Goal: Task Accomplishment & Management: Use online tool/utility

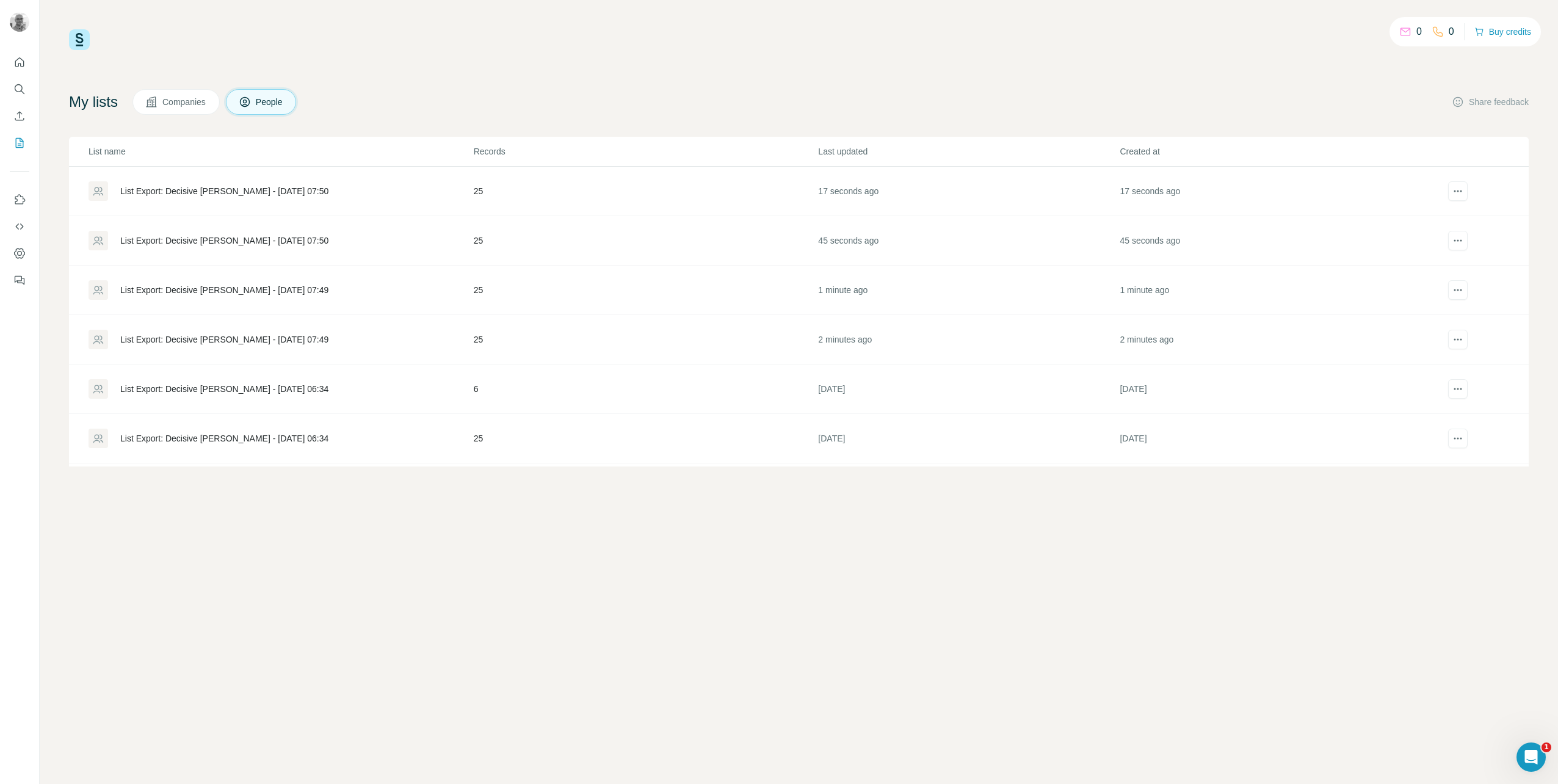
click at [276, 340] on div "List Export: Decisive [PERSON_NAME] - [DATE] 07:49" at bounding box center [224, 339] width 208 height 12
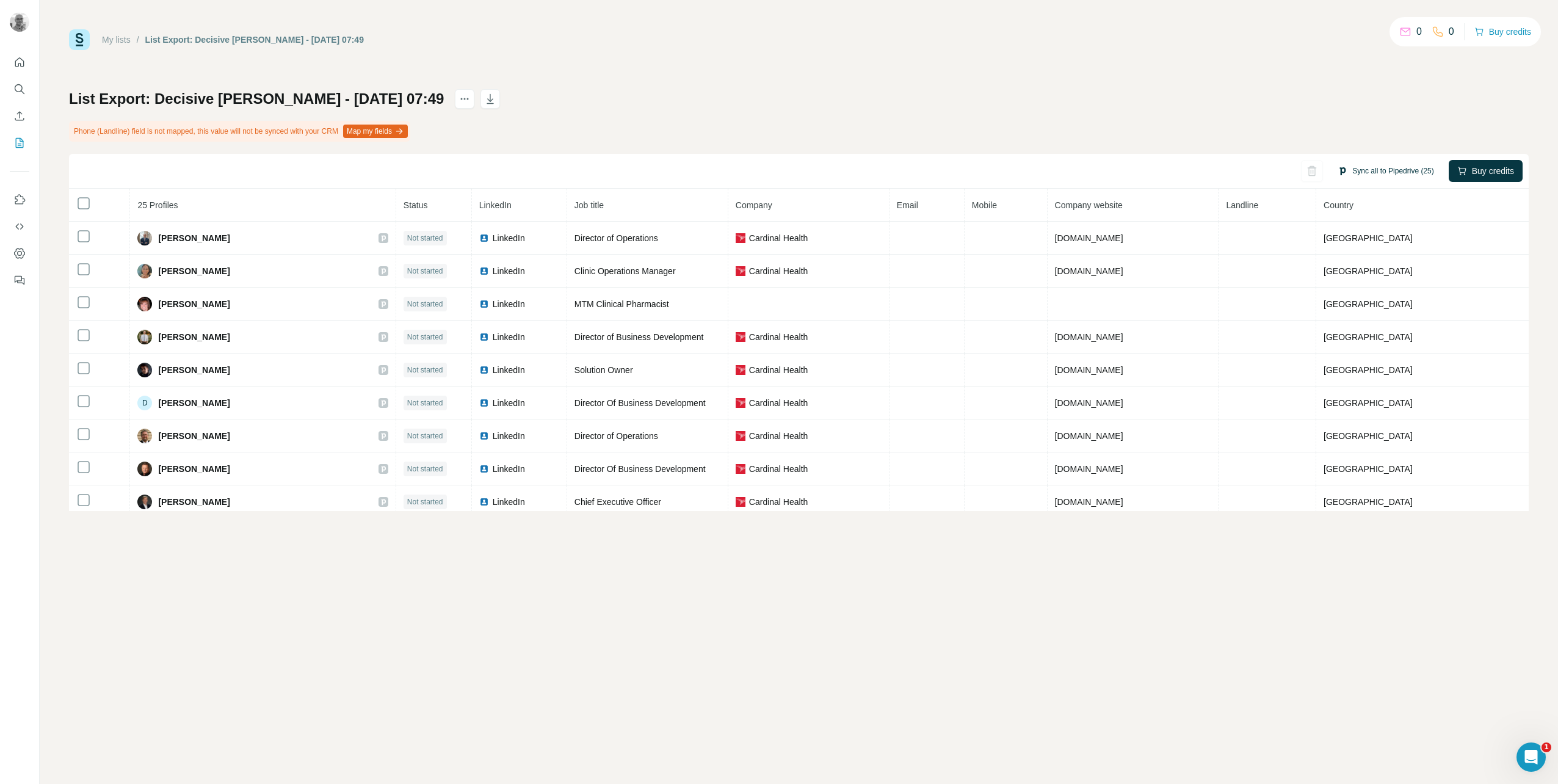
click at [1368, 173] on button "Sync all to Pipedrive (25)" at bounding box center [1386, 171] width 113 height 18
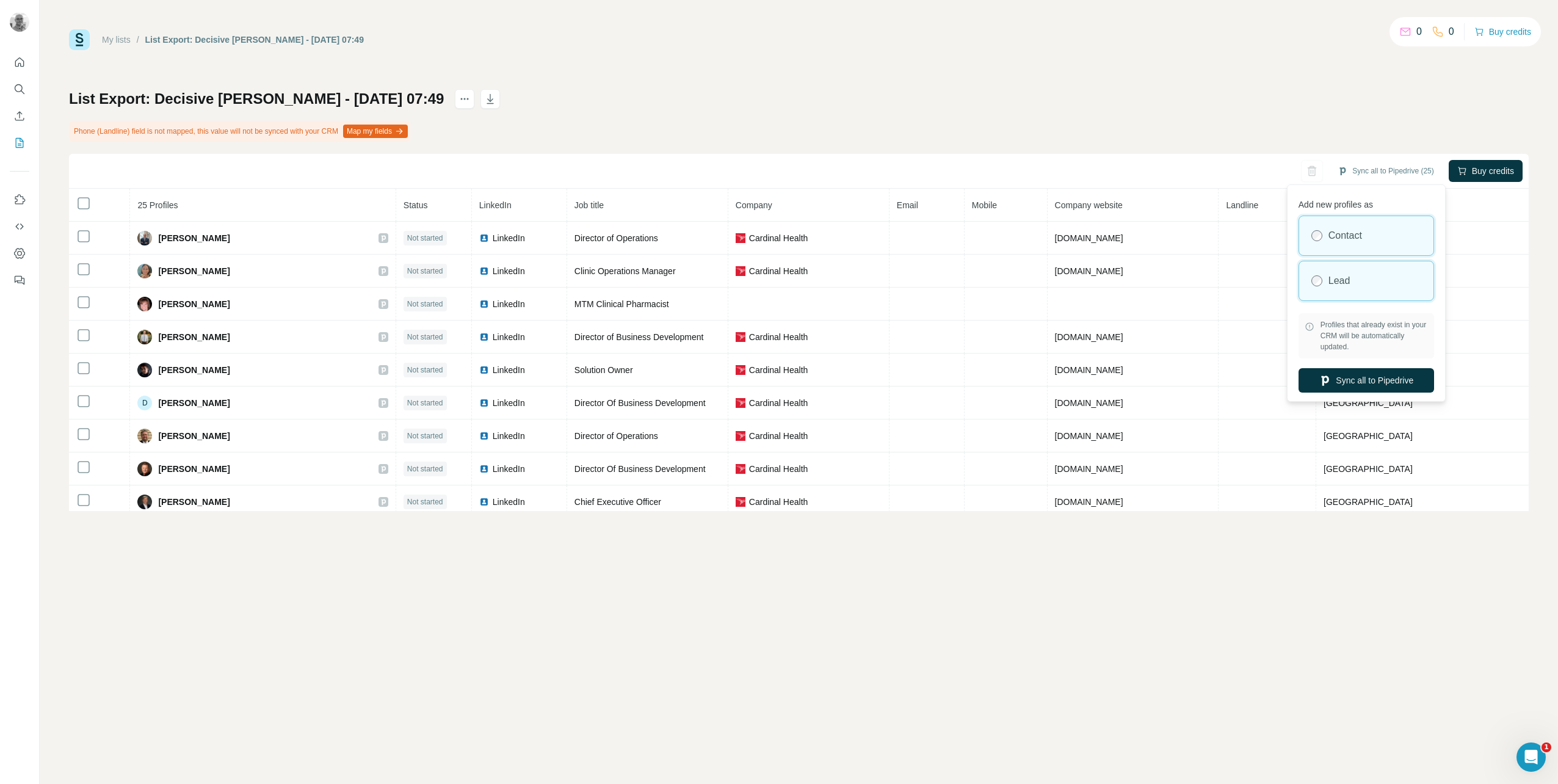
click at [1370, 289] on div "Lead" at bounding box center [1366, 281] width 135 height 39
click at [1414, 375] on button "Sync all to Pipedrive" at bounding box center [1366, 380] width 136 height 24
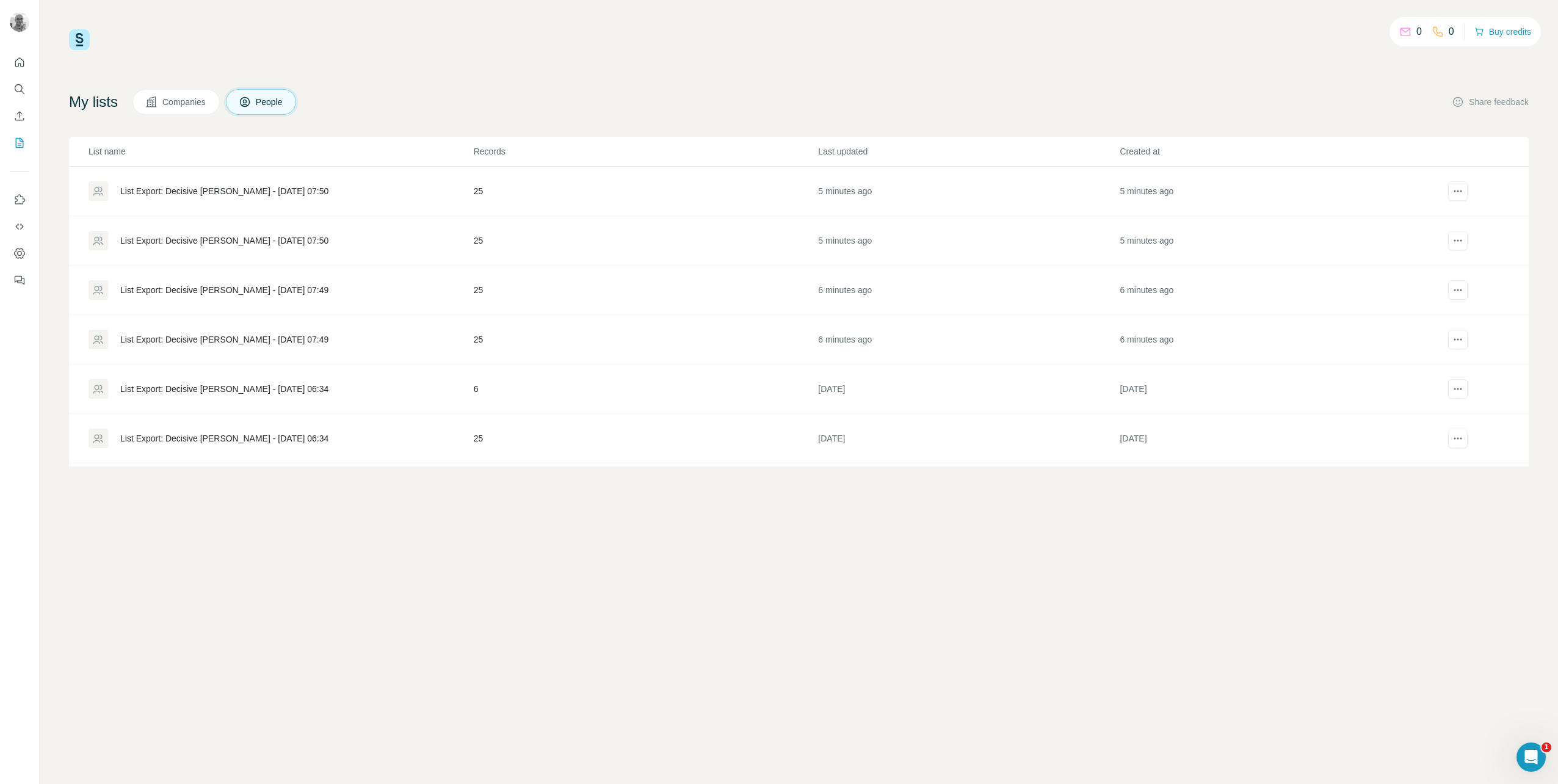
click at [218, 292] on div "List Export: Decisive [PERSON_NAME] - [DATE] 07:49" at bounding box center [224, 290] width 208 height 12
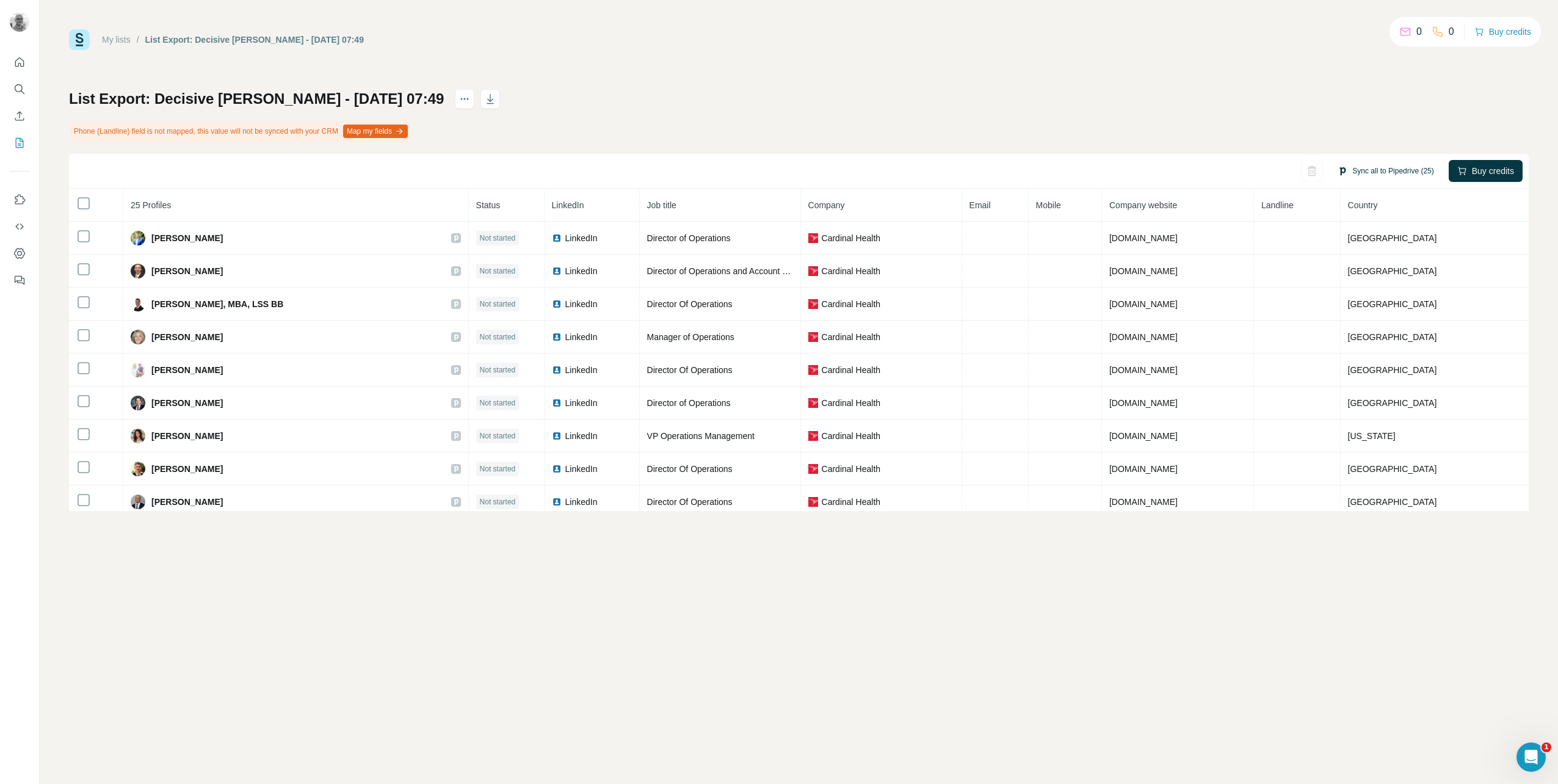
click at [1346, 169] on button "Sync all to Pipedrive (25)" at bounding box center [1386, 171] width 113 height 18
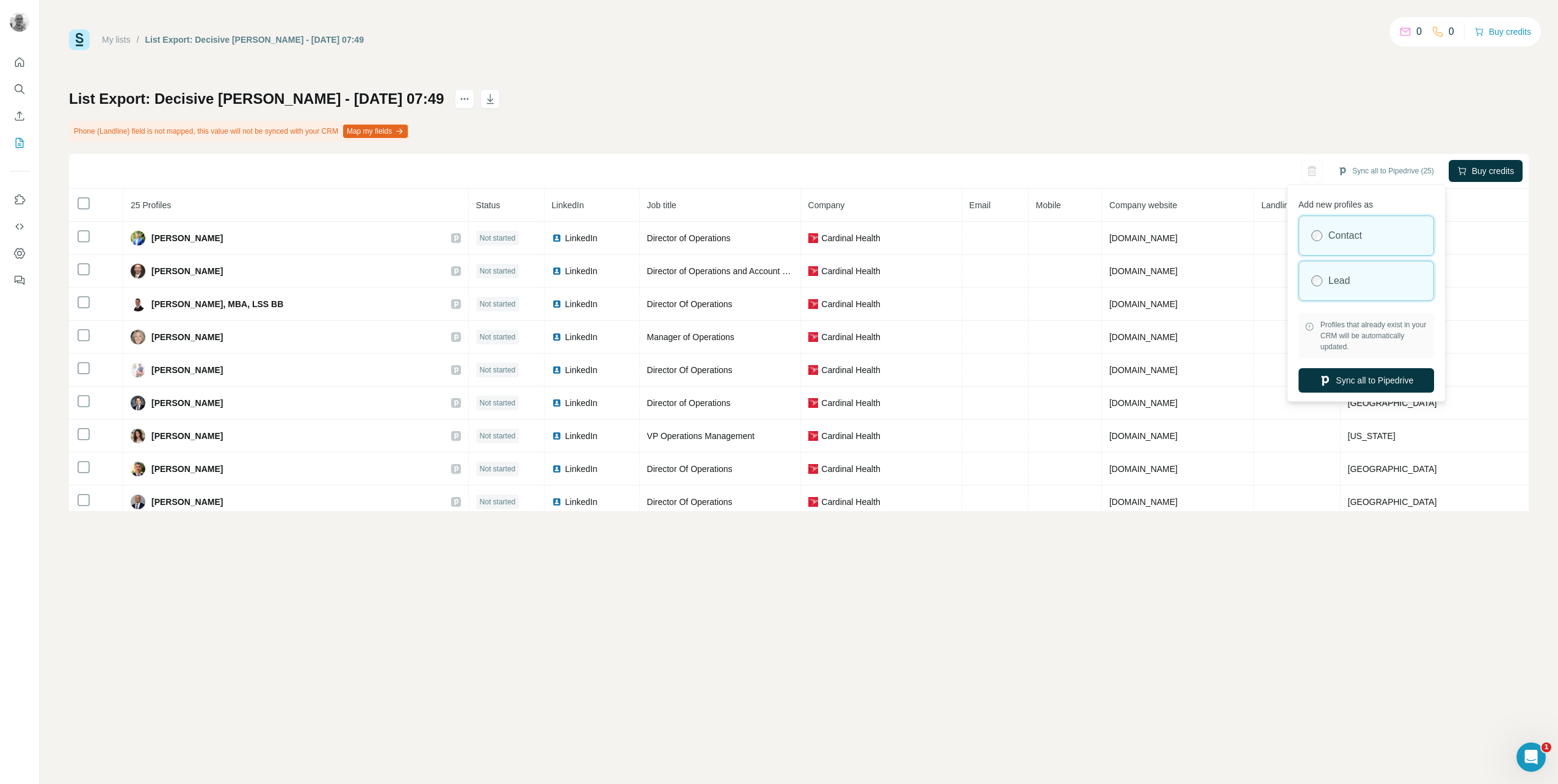
click at [1360, 289] on div "Lead" at bounding box center [1366, 281] width 135 height 39
click at [1351, 376] on button "Sync all to Pipedrive" at bounding box center [1366, 380] width 136 height 24
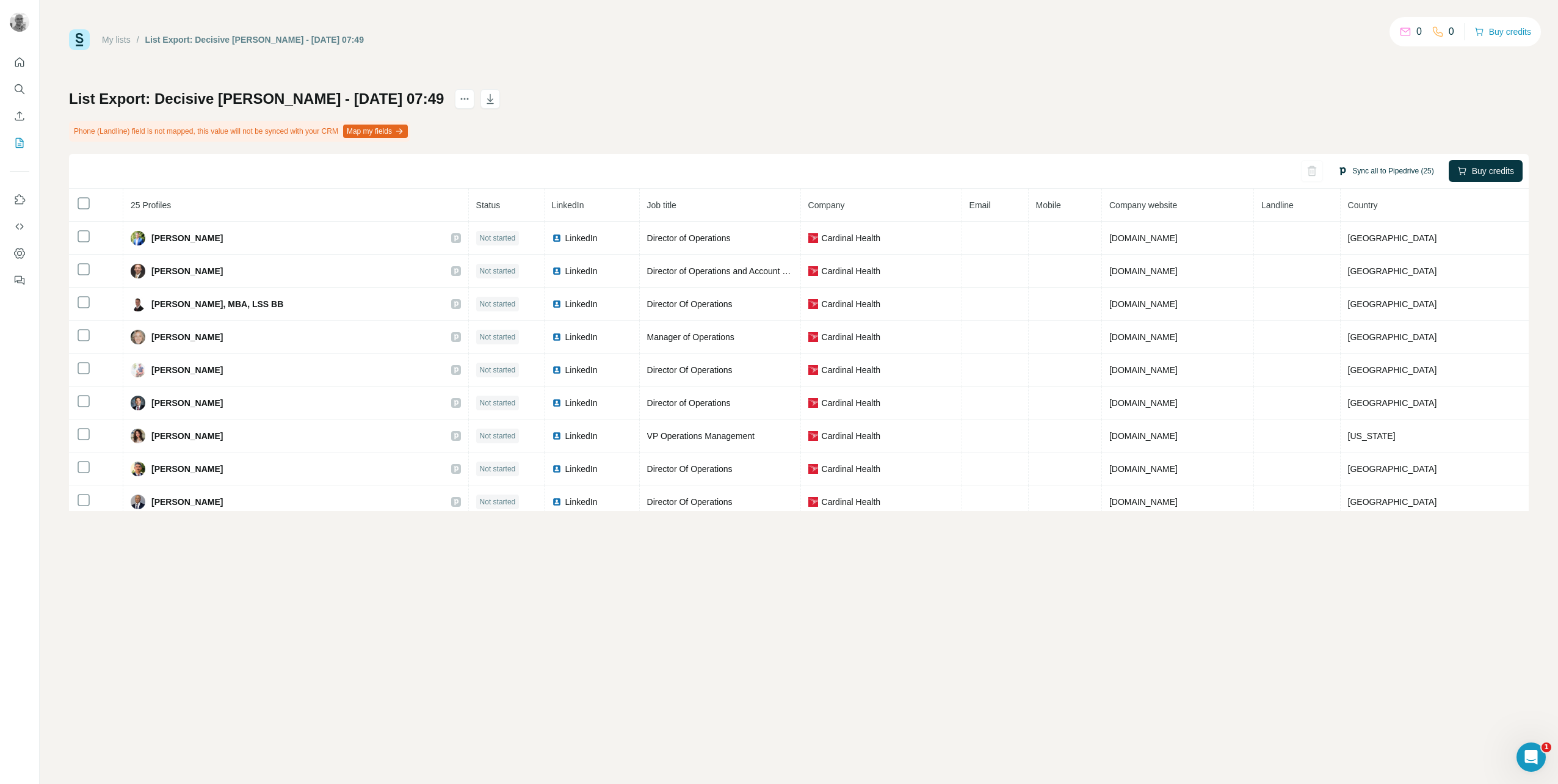
click at [1381, 171] on button "Sync all to Pipedrive (25)" at bounding box center [1386, 171] width 113 height 18
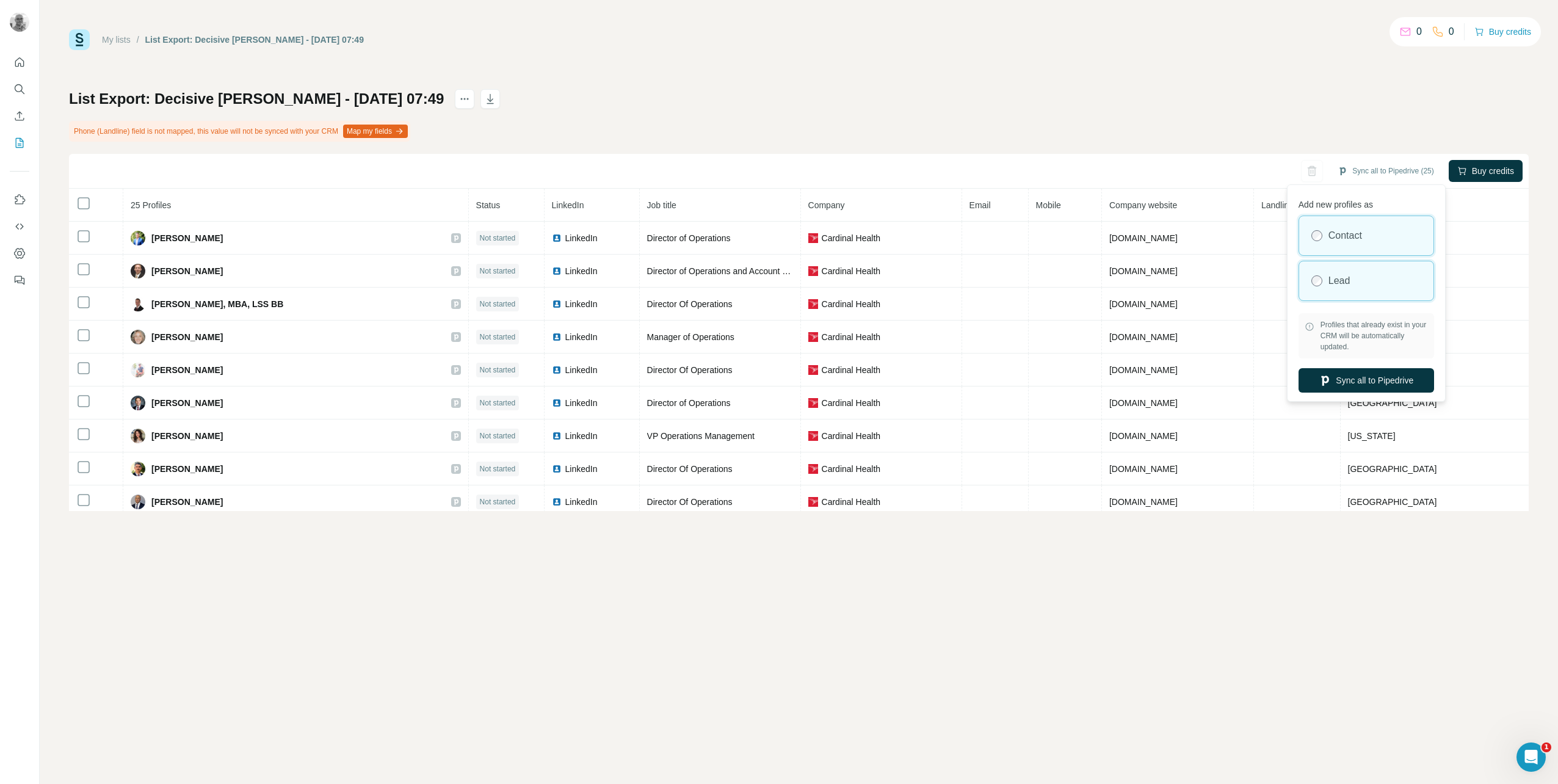
click at [1371, 282] on div "Lead" at bounding box center [1366, 281] width 135 height 39
click at [1361, 382] on button "Sync all to Pipedrive" at bounding box center [1366, 380] width 136 height 24
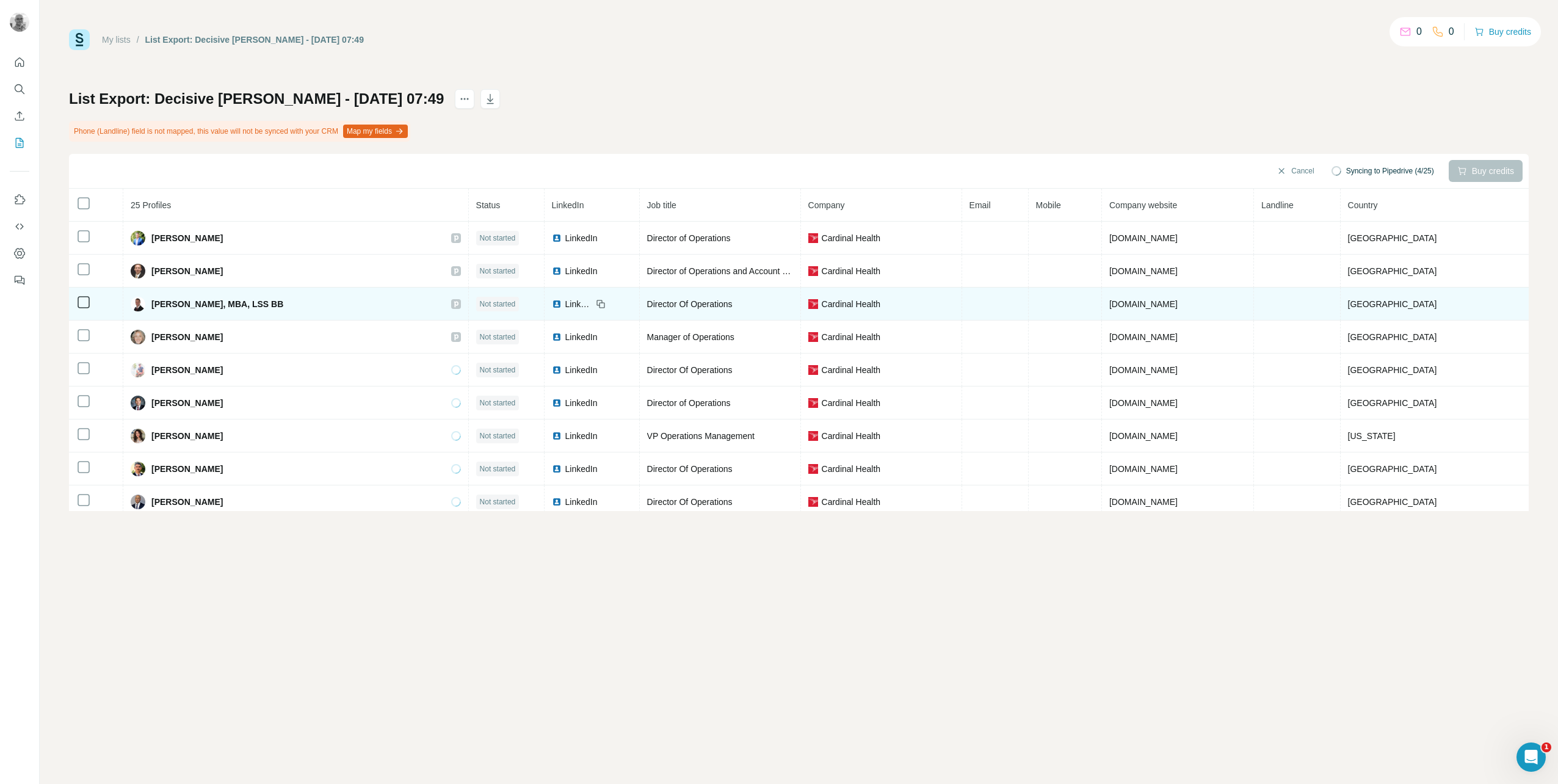
scroll to position [40, 0]
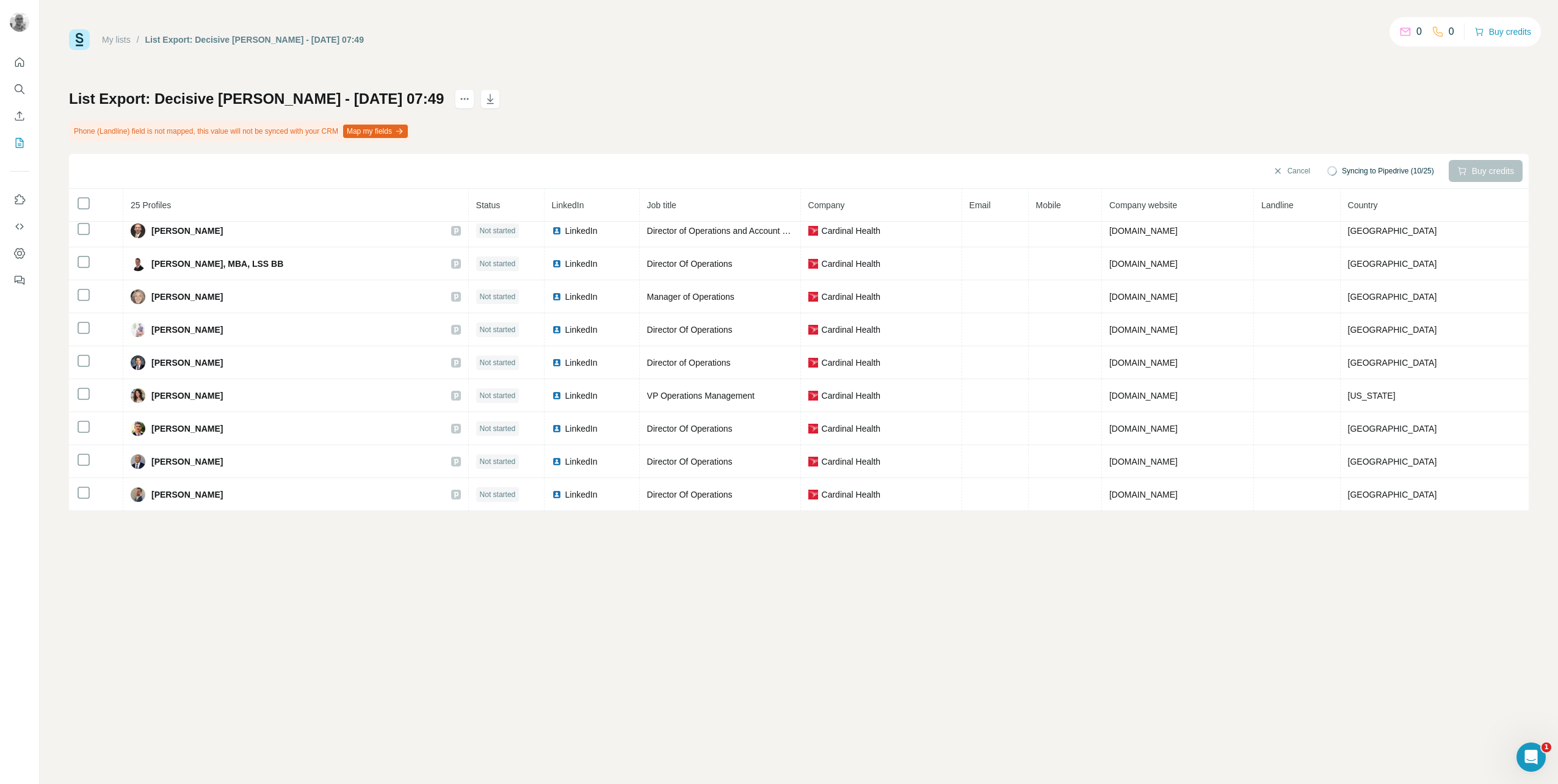
click at [115, 37] on link "My lists" at bounding box center [116, 39] width 28 height 9
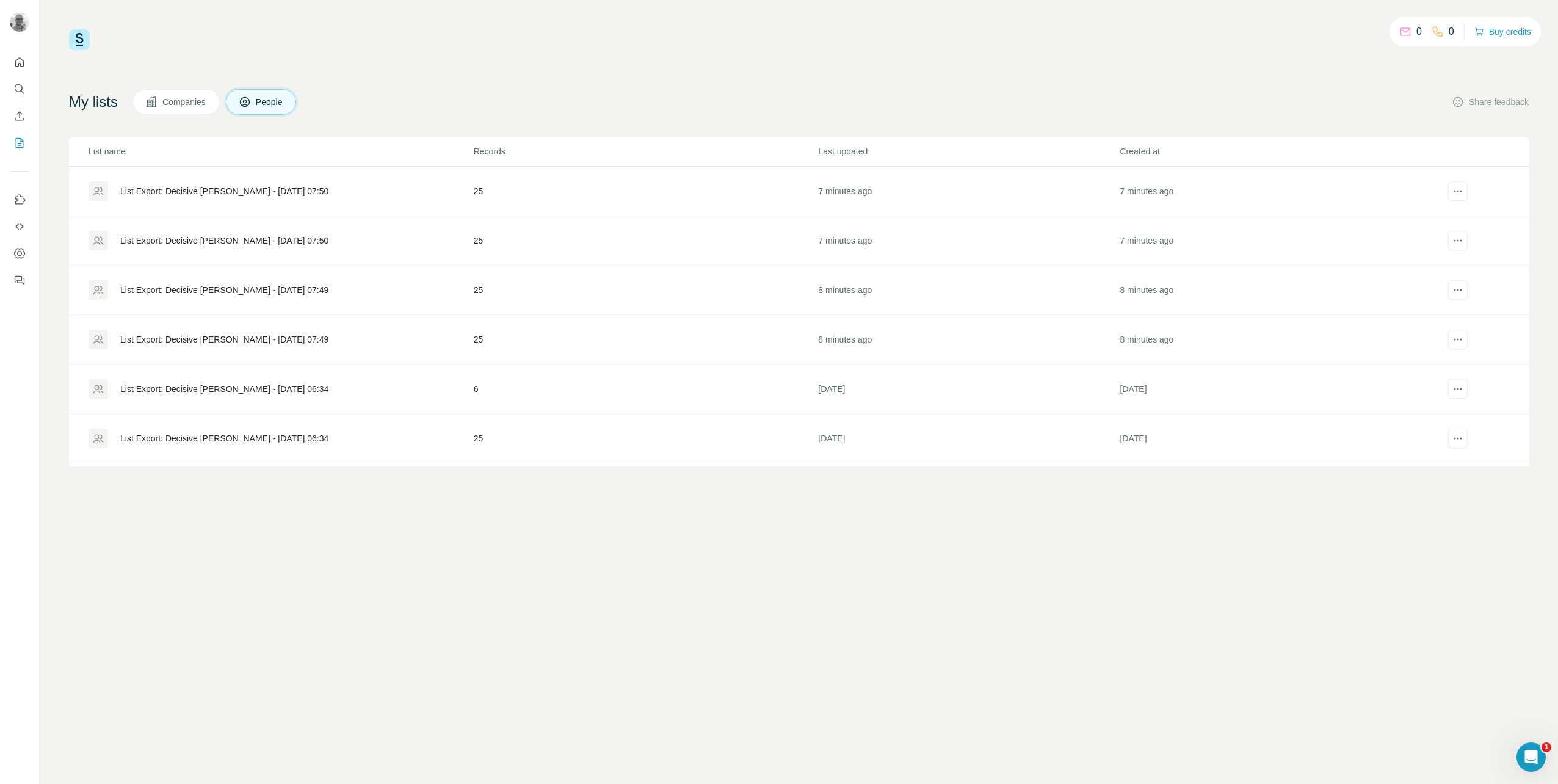
click at [168, 240] on div "List Export: Decisive [PERSON_NAME] - [DATE] 07:50" at bounding box center [224, 240] width 208 height 12
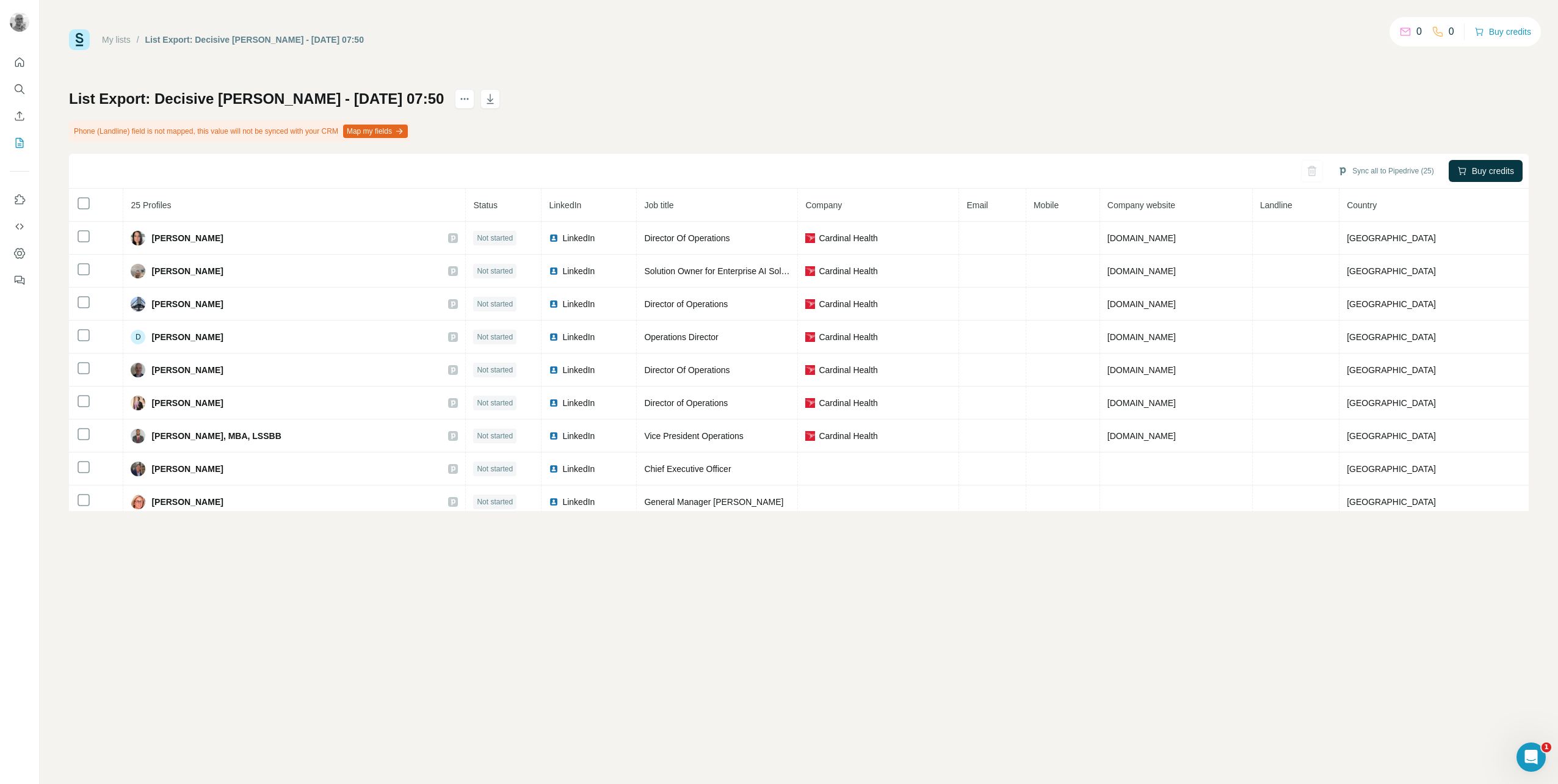
click at [75, 200] on th at bounding box center [95, 205] width 54 height 33
click at [1361, 171] on button "Sync all to Pipedrive (25)" at bounding box center [1386, 171] width 113 height 18
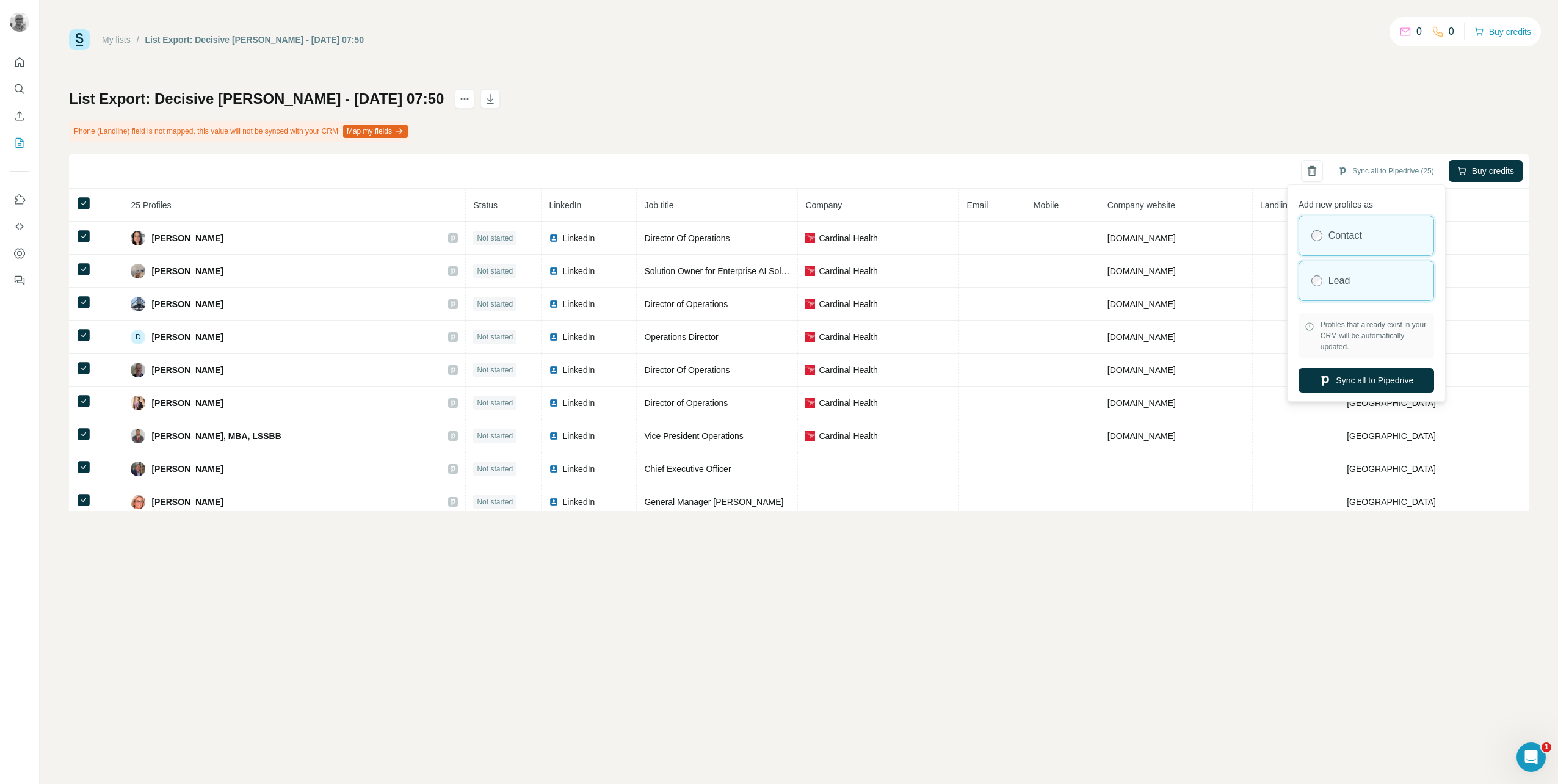
click at [1330, 276] on label "Lead" at bounding box center [1339, 280] width 22 height 15
click at [1366, 382] on button "Sync all to Pipedrive" at bounding box center [1366, 380] width 136 height 24
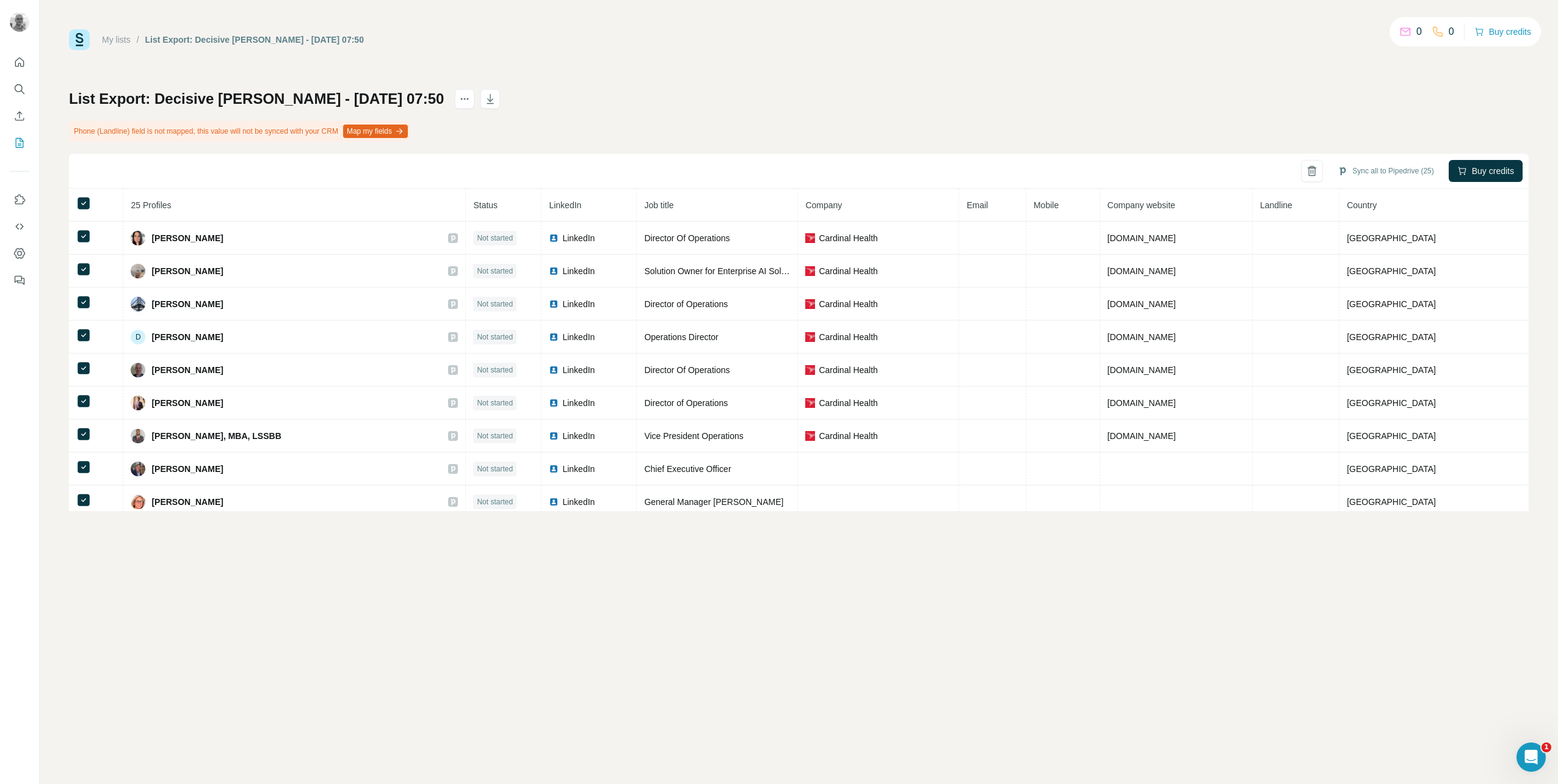
click at [122, 40] on link "My lists" at bounding box center [116, 39] width 28 height 9
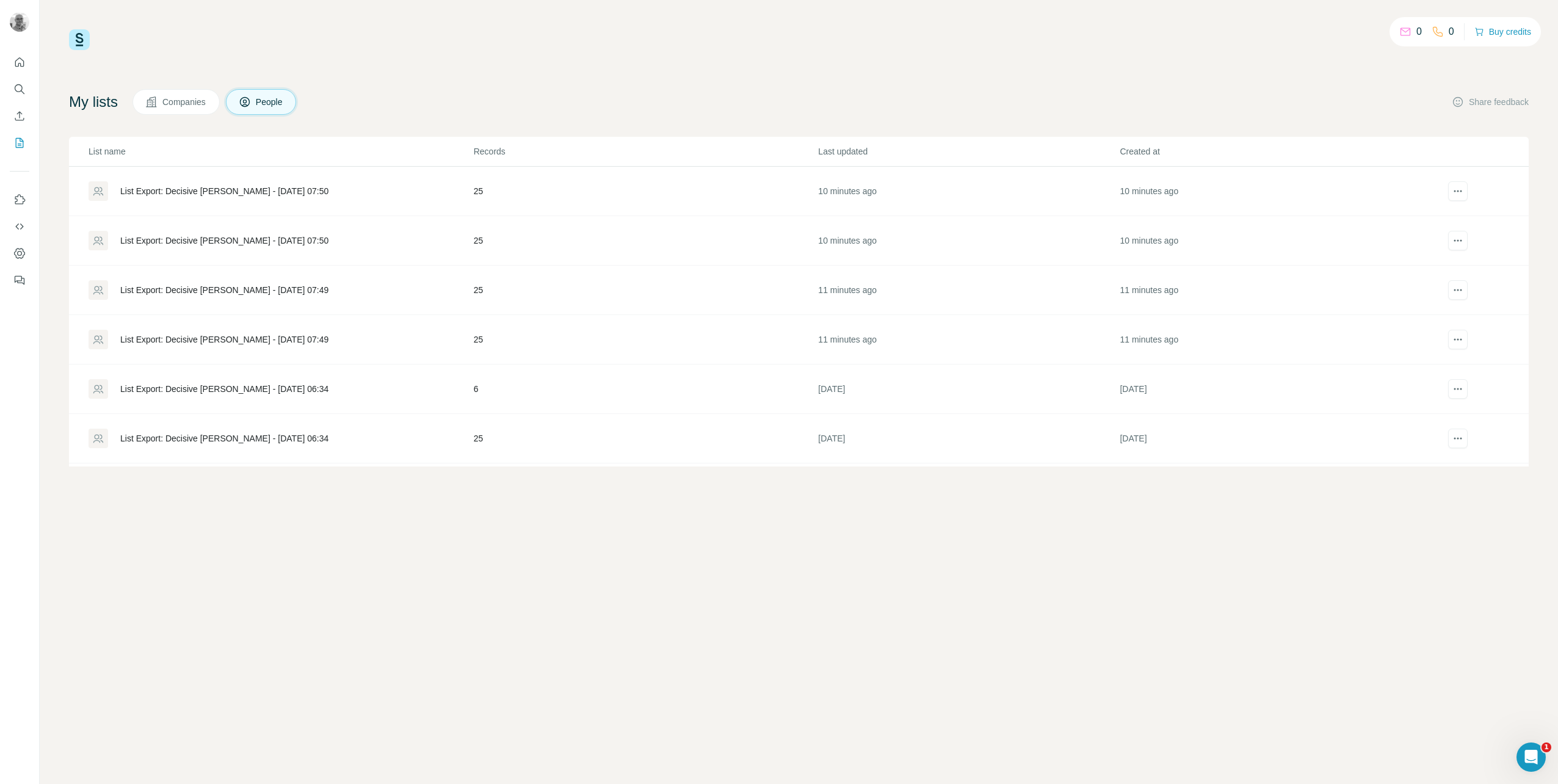
click at [246, 190] on div "List Export: Decisive [PERSON_NAME] - [DATE] 07:50" at bounding box center [224, 191] width 208 height 12
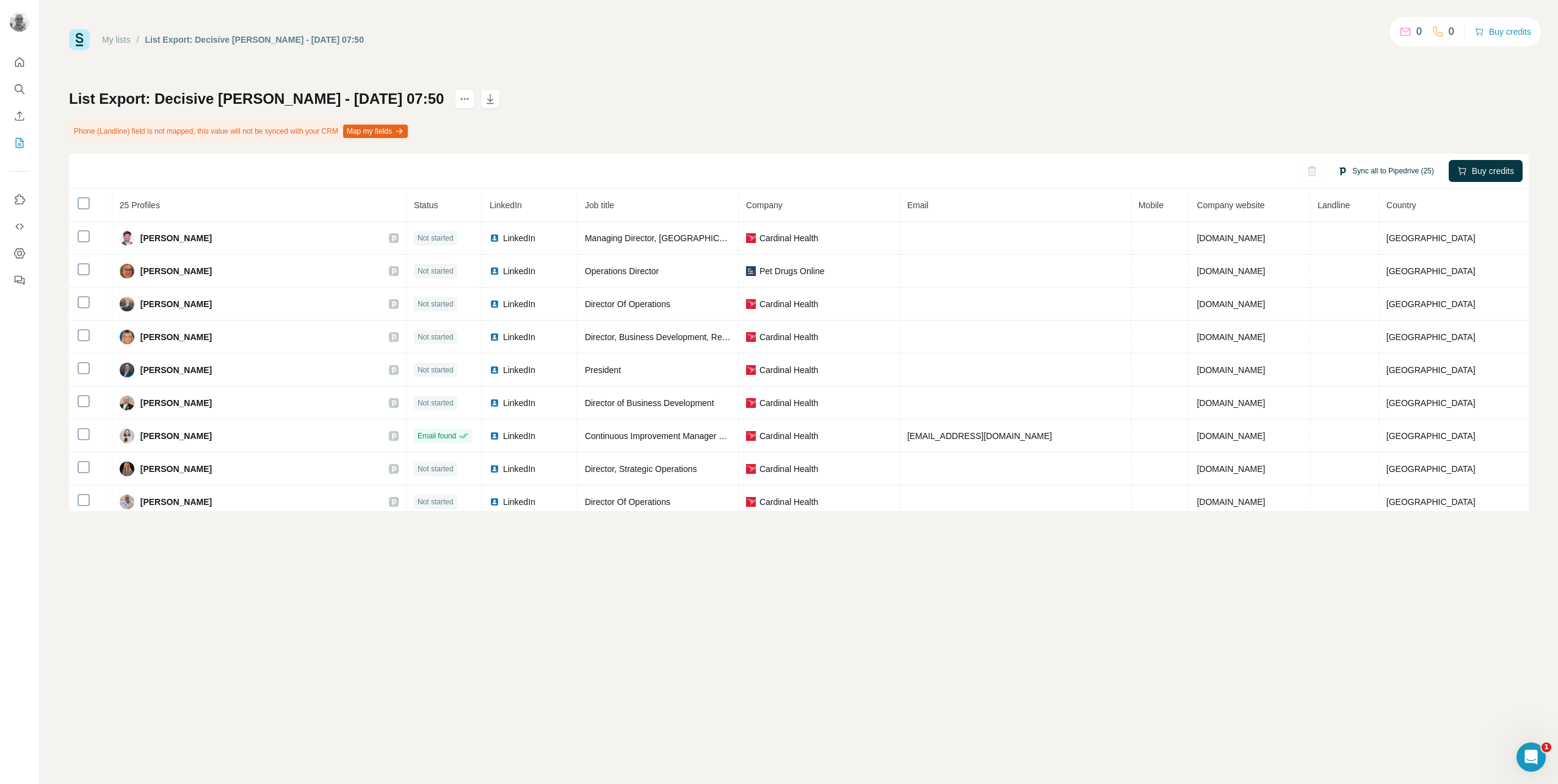
click at [1340, 171] on button "Sync all to Pipedrive (25)" at bounding box center [1386, 171] width 113 height 18
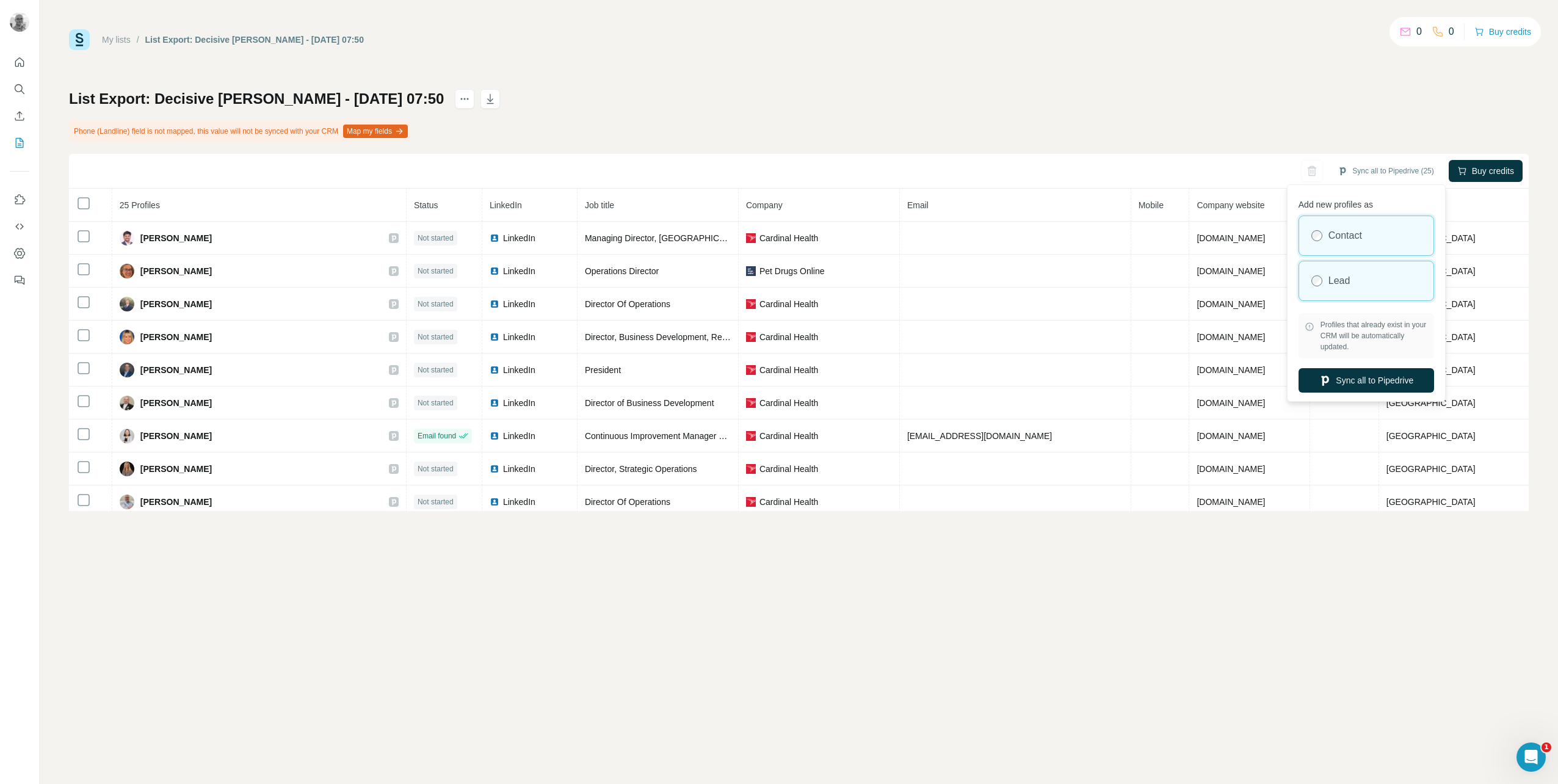
click at [1340, 290] on div "Lead" at bounding box center [1366, 281] width 135 height 39
click at [1351, 383] on button "Sync all to Pipedrive" at bounding box center [1366, 380] width 136 height 24
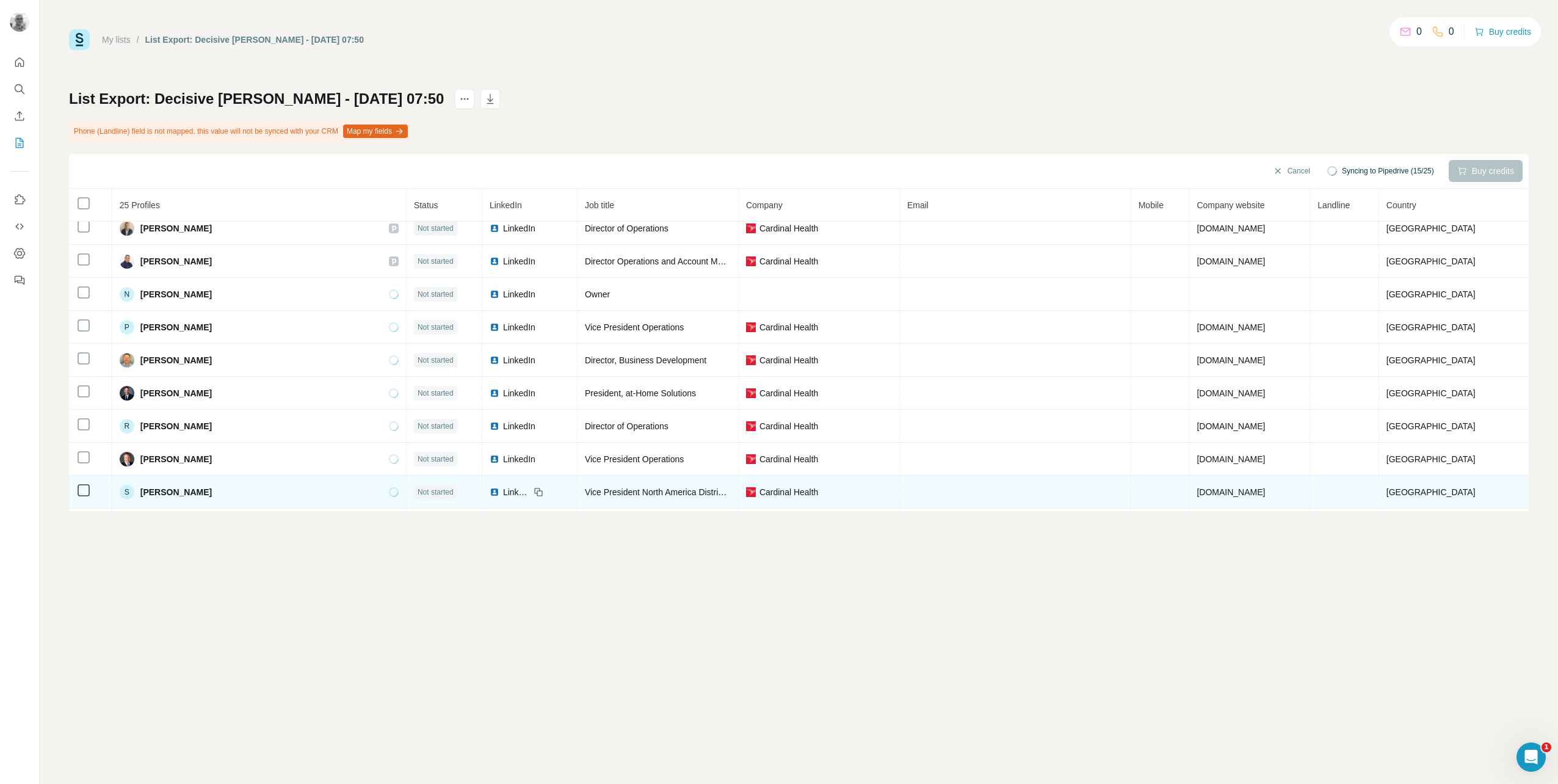
scroll to position [534, 0]
